Goal: Navigation & Orientation: Find specific page/section

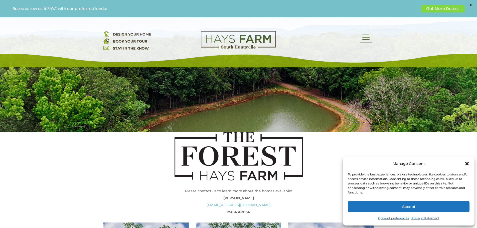
scroll to position [100, 0]
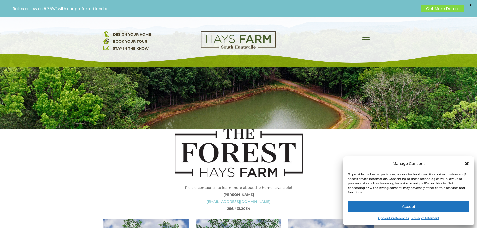
click at [429, 208] on button "Accept" at bounding box center [409, 206] width 122 height 11
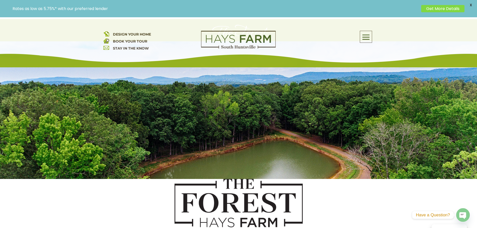
scroll to position [0, 0]
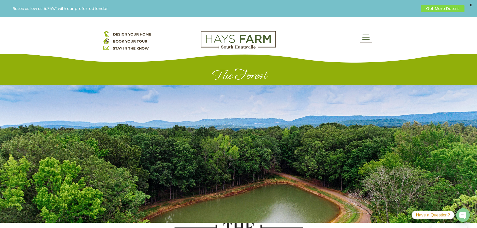
click at [372, 36] on span at bounding box center [366, 38] width 12 height 12
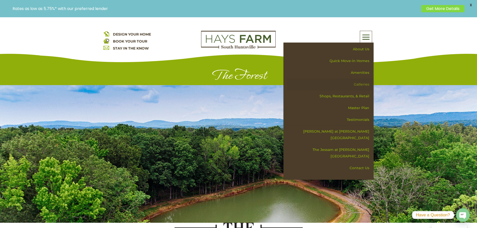
click at [361, 82] on link "Galleries" at bounding box center [330, 85] width 87 height 12
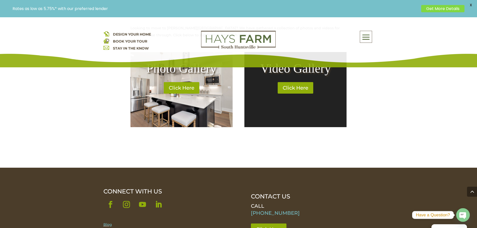
scroll to position [226, 0]
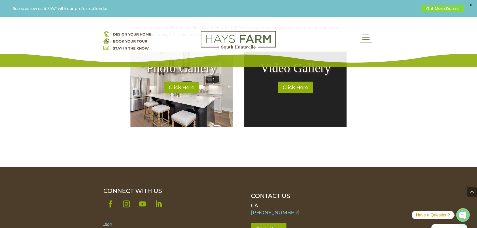
click at [367, 35] on span at bounding box center [366, 38] width 12 height 12
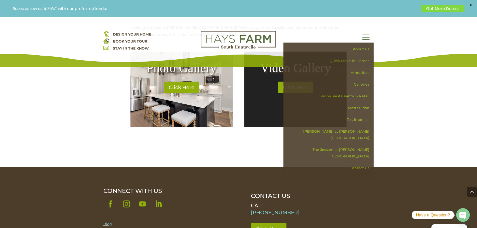
click at [358, 60] on link "Quick Move-in Homes" at bounding box center [330, 61] width 87 height 12
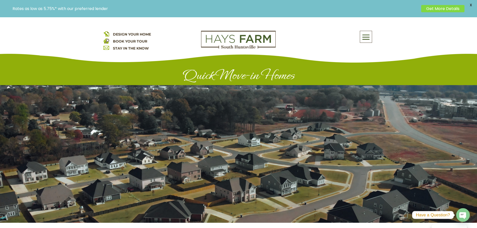
click at [362, 38] on span at bounding box center [366, 38] width 12 height 12
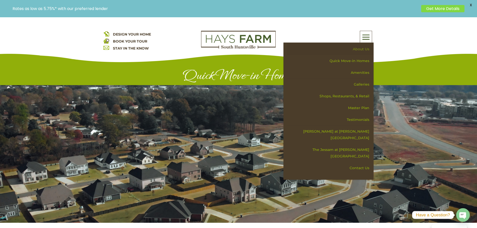
click at [360, 49] on link "About Us" at bounding box center [330, 49] width 87 height 12
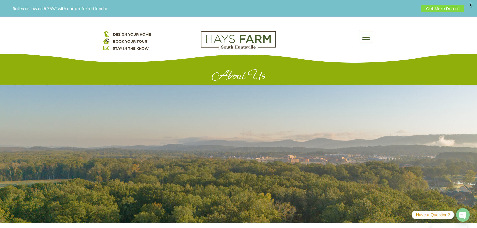
click at [362, 36] on span at bounding box center [366, 38] width 12 height 12
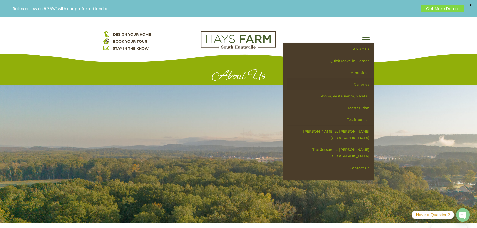
click at [357, 83] on link "Galleries" at bounding box center [330, 85] width 87 height 12
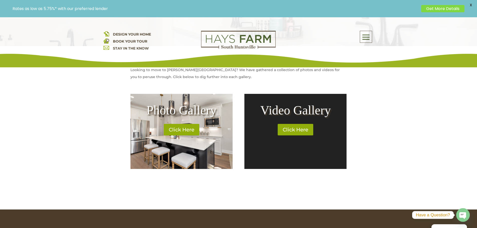
scroll to position [200, 0]
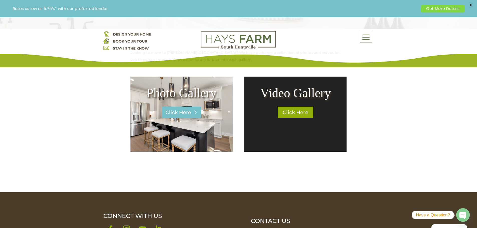
click at [183, 114] on link "Click Here" at bounding box center [181, 113] width 39 height 12
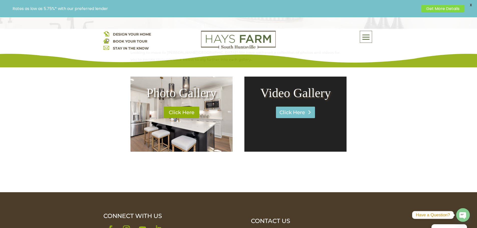
click at [300, 113] on link "Click Here" at bounding box center [295, 113] width 39 height 12
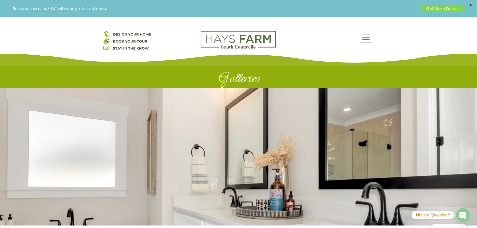
scroll to position [0, 0]
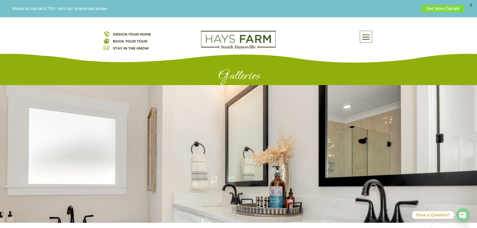
click at [366, 35] on span at bounding box center [366, 38] width 12 height 12
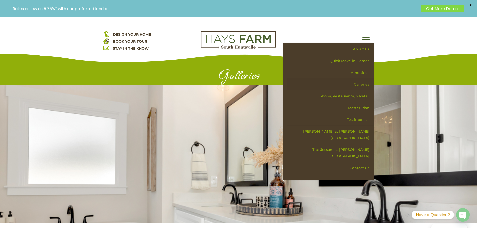
click at [361, 82] on link "Galleries" at bounding box center [330, 85] width 87 height 12
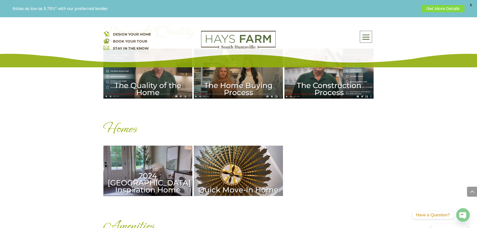
scroll to position [401, 0]
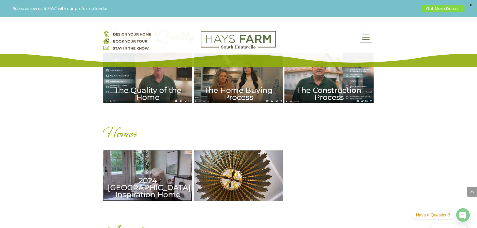
click at [247, 163] on div "Quick Move-In Home" at bounding box center [238, 176] width 89 height 50
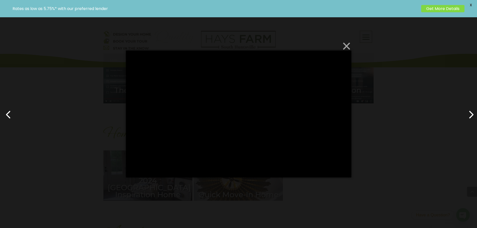
click at [345, 47] on button "×" at bounding box center [241, 46] width 226 height 11
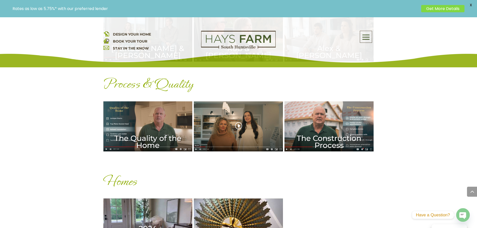
scroll to position [351, 0]
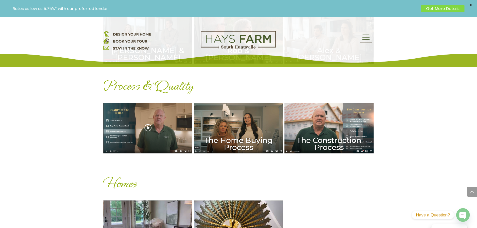
click at [159, 111] on div "The Quality of the Home" at bounding box center [147, 128] width 89 height 50
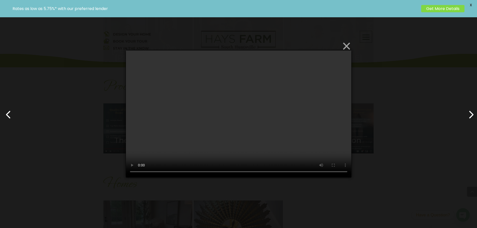
click at [347, 47] on button "×" at bounding box center [241, 46] width 226 height 11
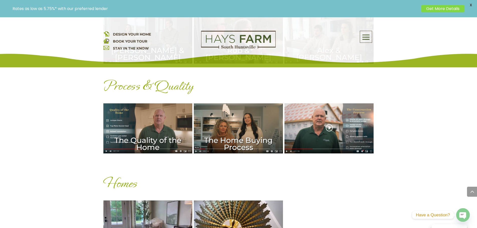
click at [332, 111] on div "The Construction Process" at bounding box center [329, 128] width 89 height 50
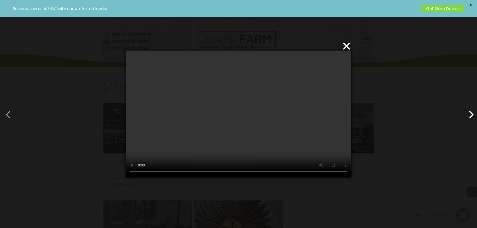
click at [12, 115] on button "button" at bounding box center [6, 112] width 12 height 12
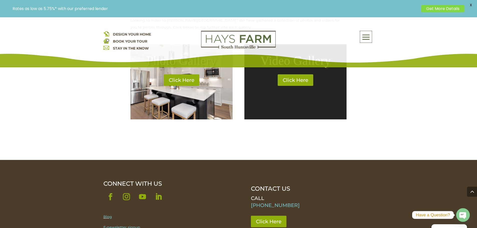
scroll to position [150, 0]
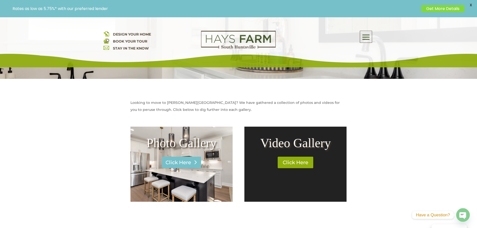
click at [178, 162] on link "Click Here" at bounding box center [181, 163] width 39 height 12
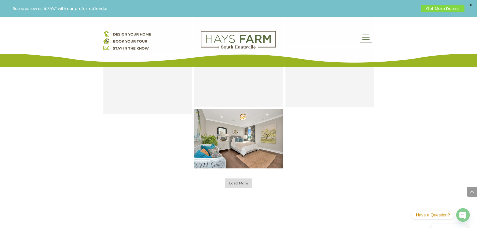
scroll to position [351, 0]
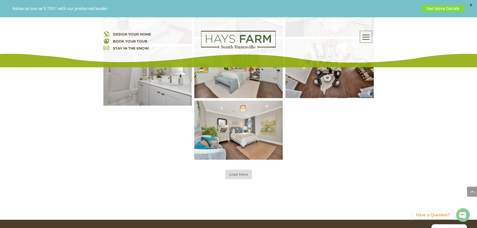
click at [237, 176] on span "Load More" at bounding box center [239, 175] width 27 height 10
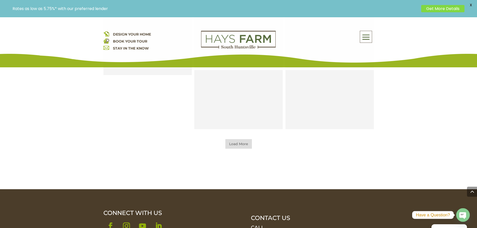
scroll to position [626, 0]
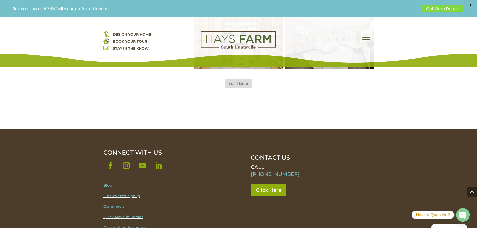
click at [237, 82] on span "Load More" at bounding box center [239, 84] width 27 height 10
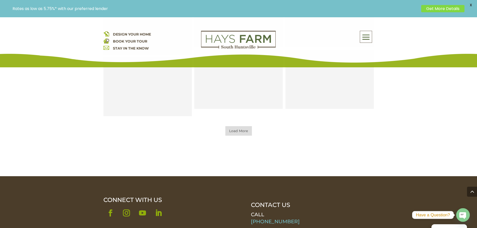
scroll to position [802, 0]
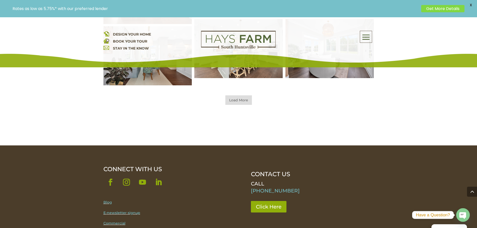
click at [239, 97] on span "Load More" at bounding box center [239, 100] width 27 height 10
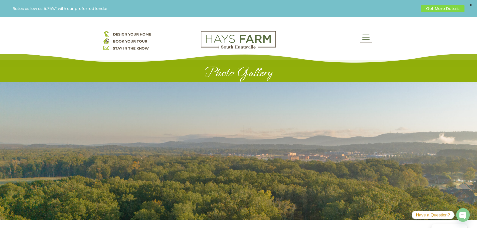
scroll to position [0, 0]
